Goal: Transaction & Acquisition: Purchase product/service

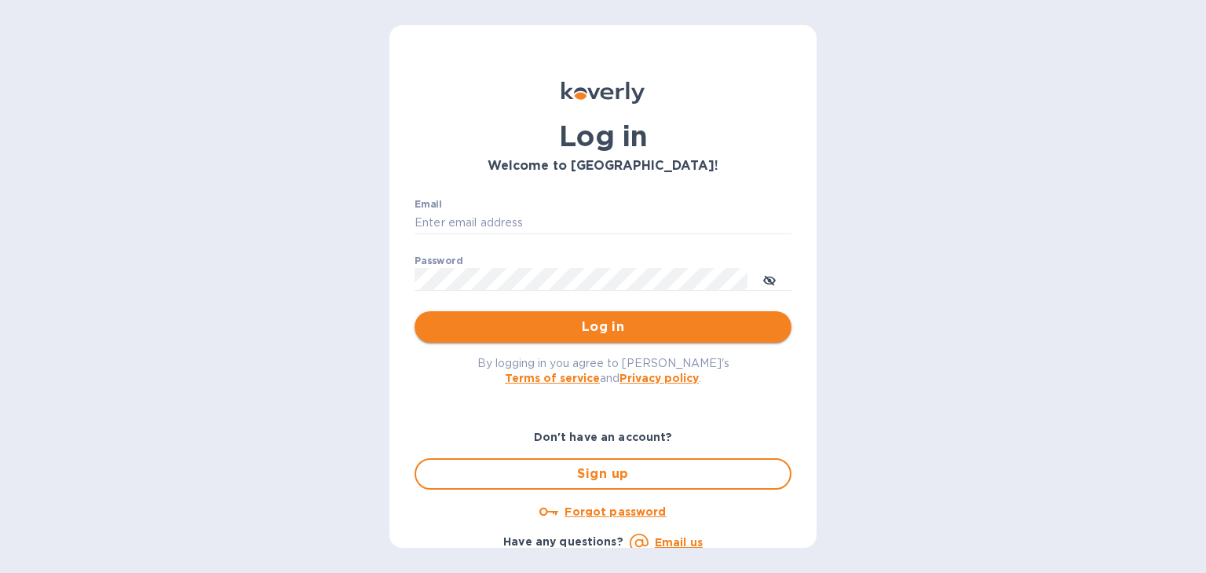
type input "usher@dagimfish.com"
click at [594, 327] on span "Log in" at bounding box center [603, 326] width 352 height 19
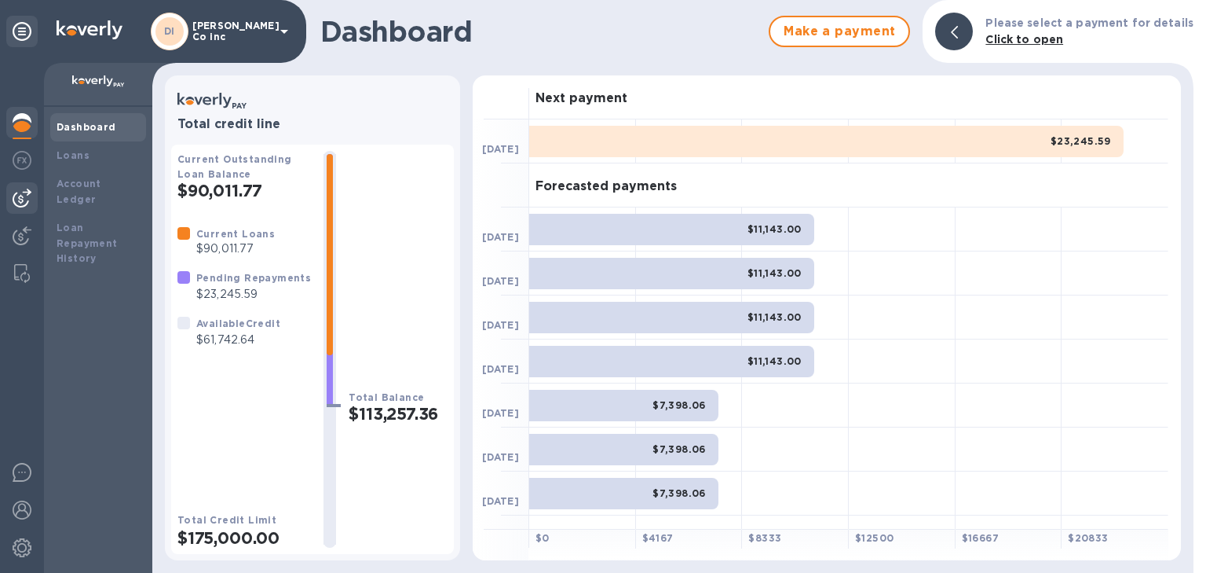
click at [7, 188] on div at bounding box center [21, 197] width 31 height 31
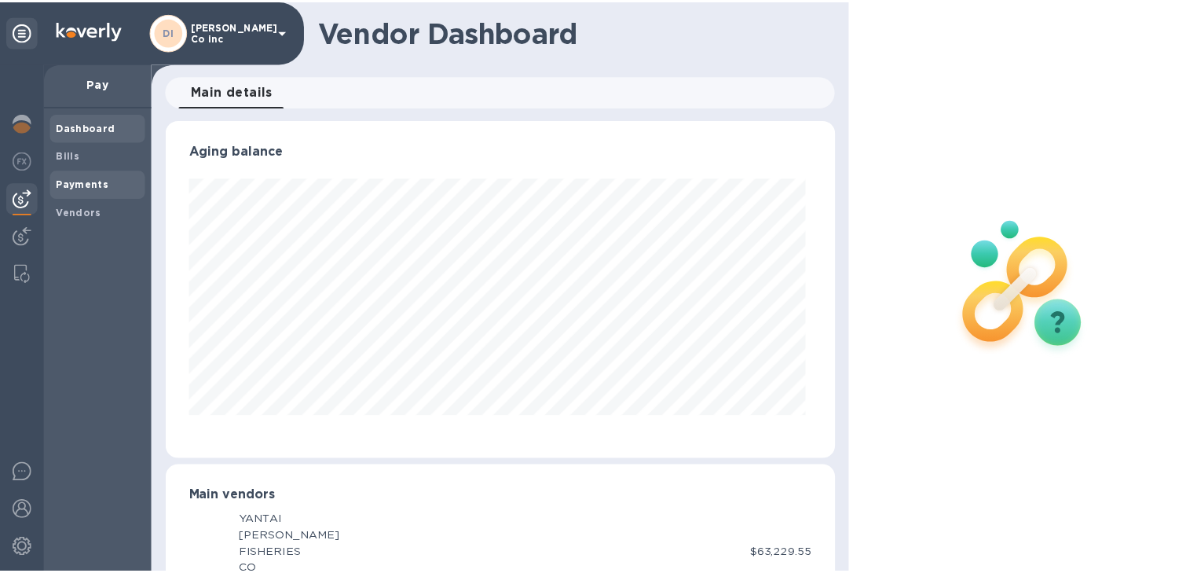
scroll to position [339, 668]
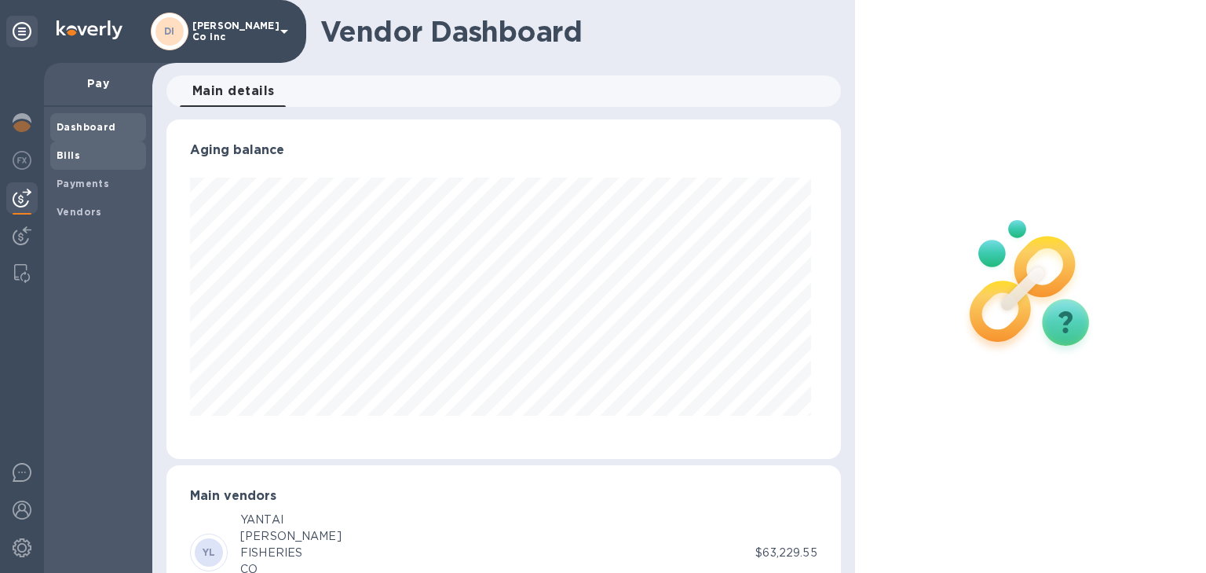
click at [83, 157] on span "Bills" at bounding box center [98, 156] width 83 height 16
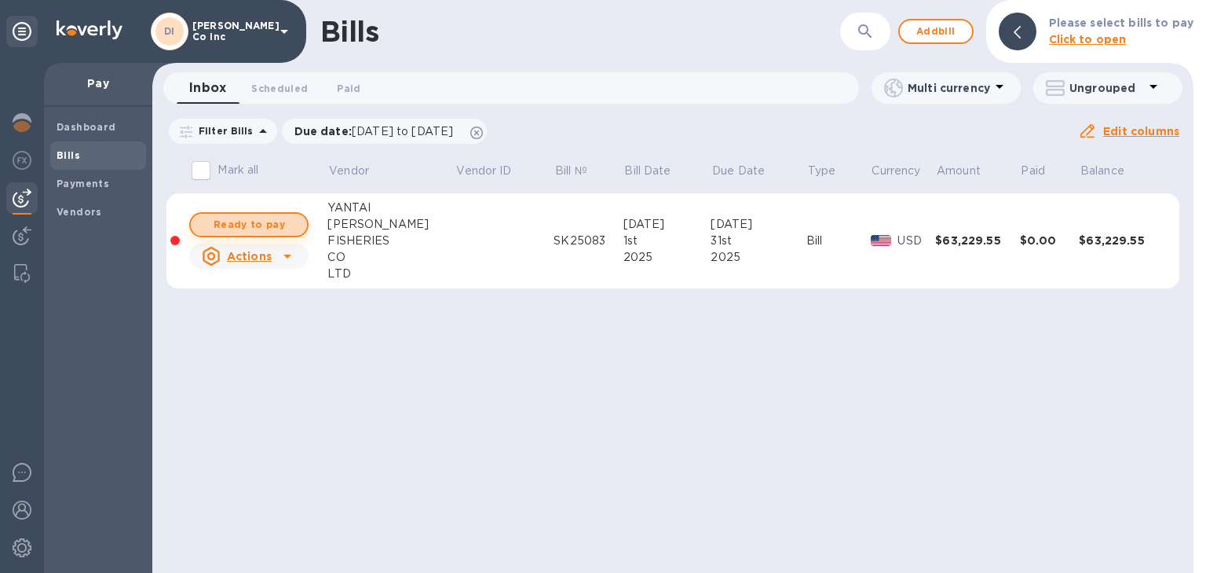
click at [270, 221] on span "Ready to pay" at bounding box center [248, 224] width 91 height 19
checkbox input "true"
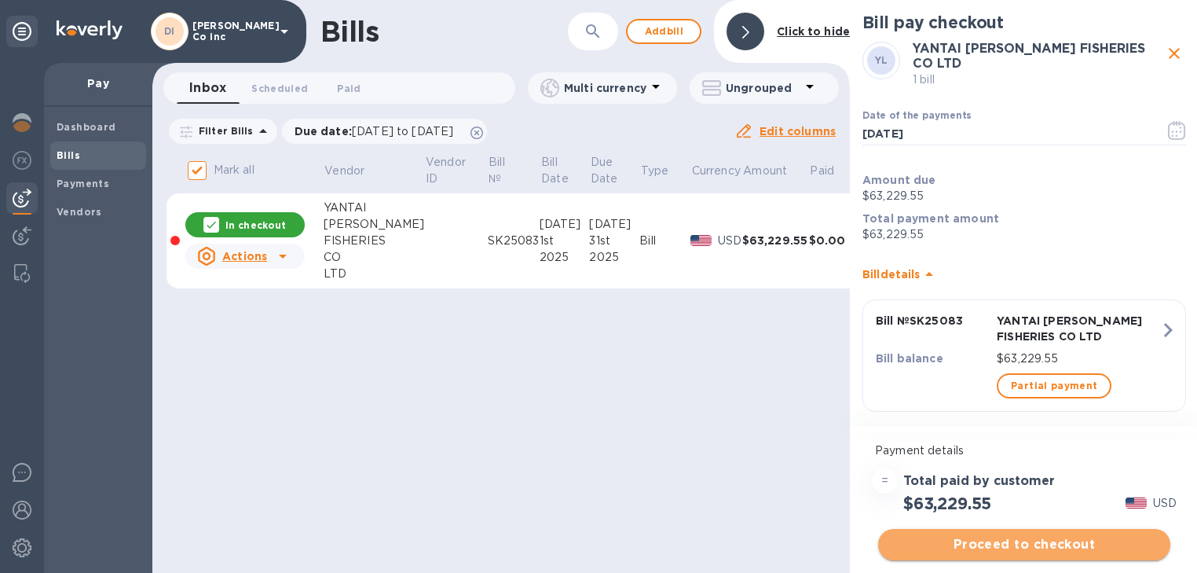
click at [1023, 540] on span "Proceed to checkout" at bounding box center [1024, 544] width 267 height 19
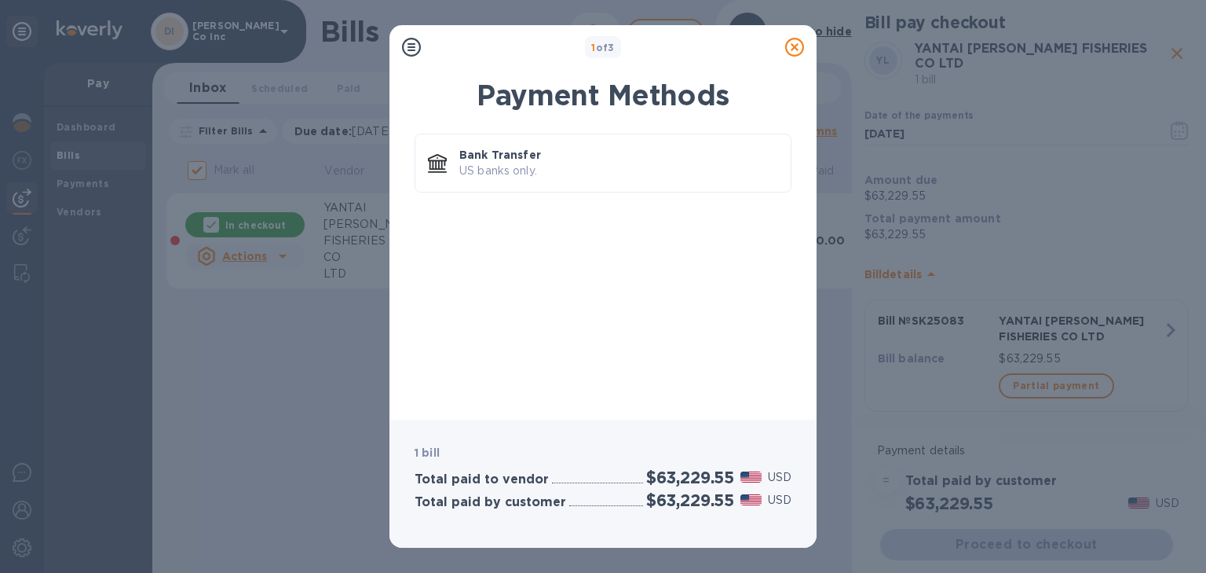
click at [793, 51] on icon at bounding box center [794, 47] width 19 height 19
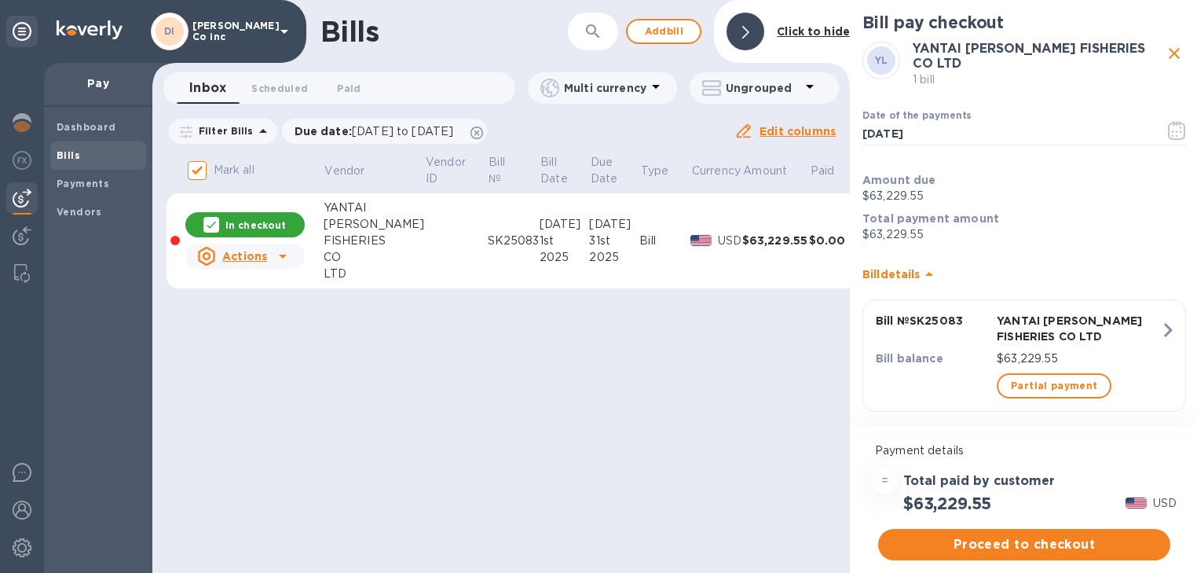
click at [635, 86] on p "Multi currency" at bounding box center [605, 88] width 82 height 16
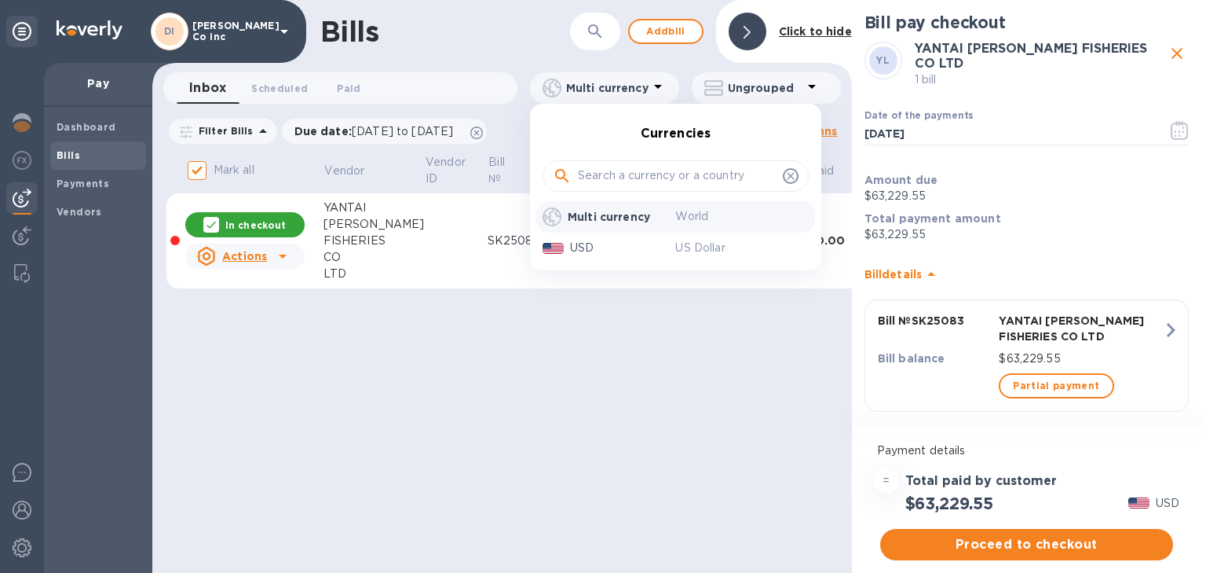
click at [646, 86] on div at bounding box center [603, 286] width 1206 height 573
